Goal: Task Accomplishment & Management: Complete application form

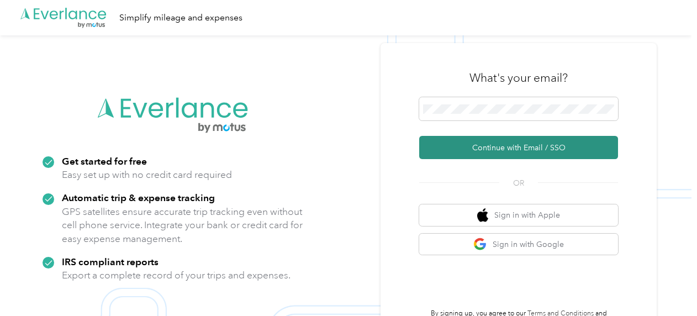
click at [480, 153] on button "Continue with Email / SSO" at bounding box center [518, 147] width 199 height 23
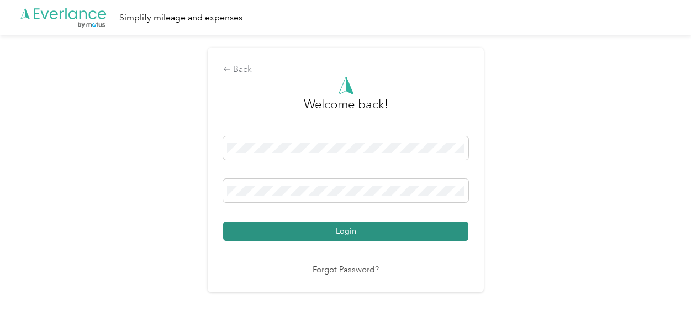
click at [348, 238] on button "Login" at bounding box center [345, 231] width 245 height 19
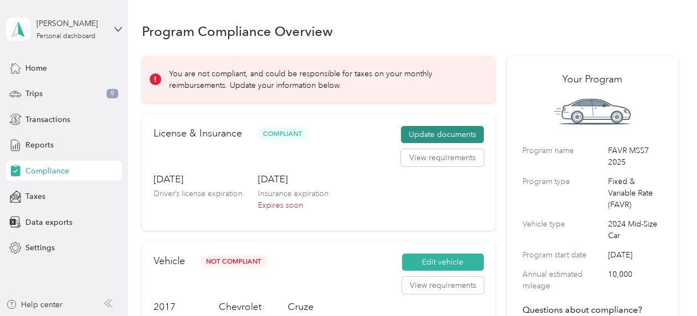
click at [410, 135] on button "Update documents" at bounding box center [442, 135] width 83 height 18
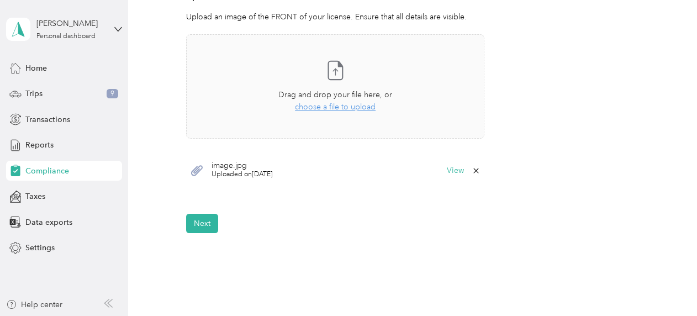
scroll to position [332, 0]
click at [338, 106] on span "choose a file to upload" at bounding box center [335, 105] width 81 height 9
